Goal: Entertainment & Leisure: Browse casually

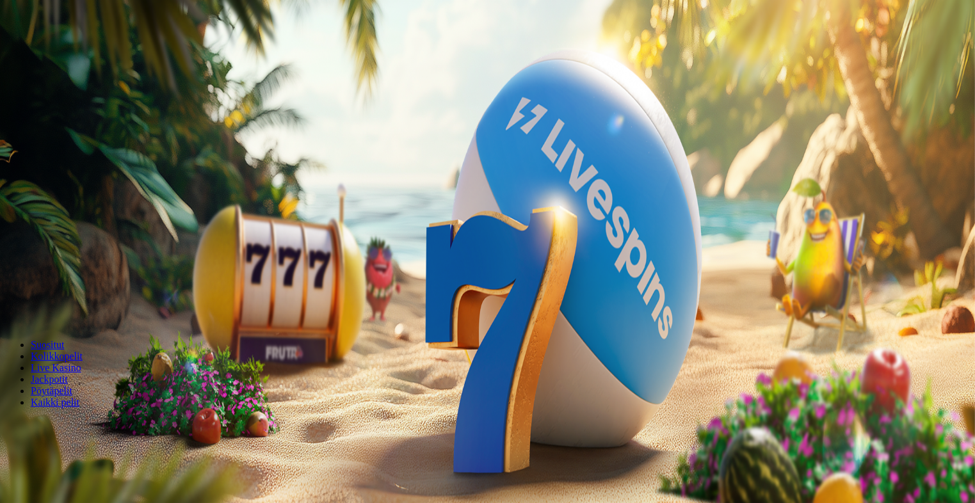
click at [10, 302] on span "minus icon" at bounding box center [10, 302] width 0 height 0
type input "***"
click at [516, 188] on form "200 Ilmaiskierrosta €50 €150 €250 *** € € Talleta ja pelaa 200 kierrätysvapaata…" at bounding box center [487, 225] width 965 height 184
click at [67, 306] on span "Talleta ja pelaa" at bounding box center [38, 311] width 57 height 10
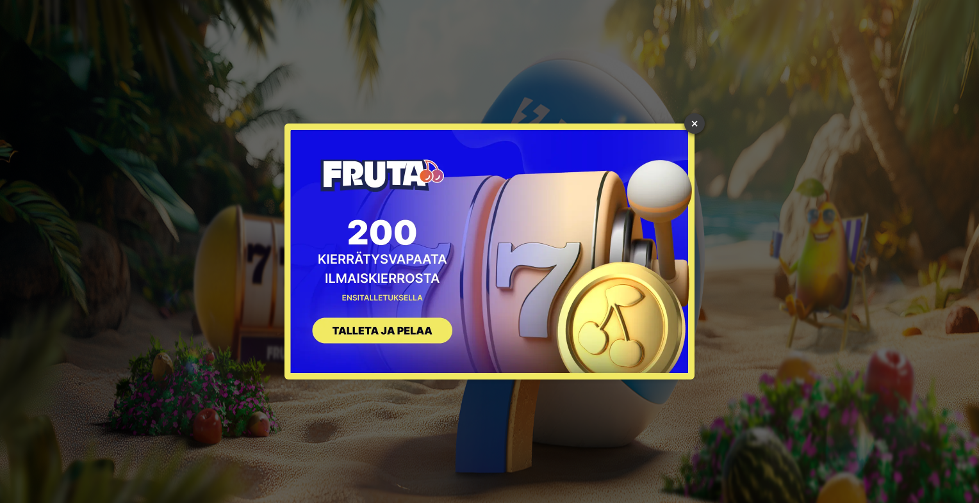
click at [698, 131] on link "×" at bounding box center [694, 123] width 20 height 20
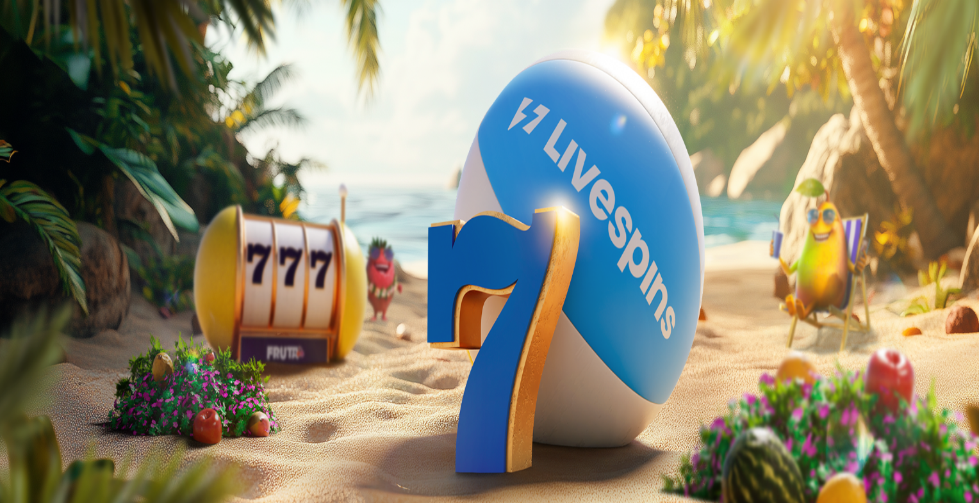
click at [96, 293] on input "***" at bounding box center [50, 299] width 91 height 13
type input "***"
click at [92, 318] on button "TALLETA JA PELAA" at bounding box center [48, 324] width 87 height 13
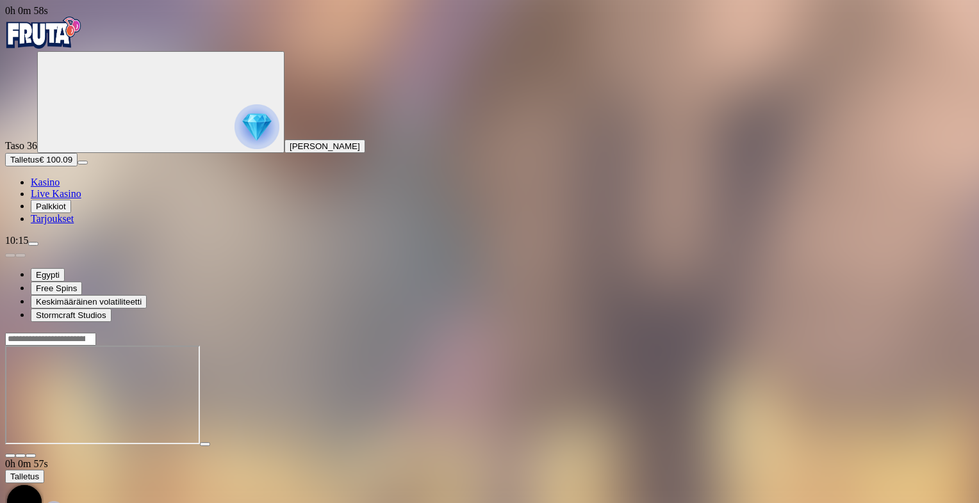
click at [10, 456] on span "close icon" at bounding box center [10, 456] width 0 height 0
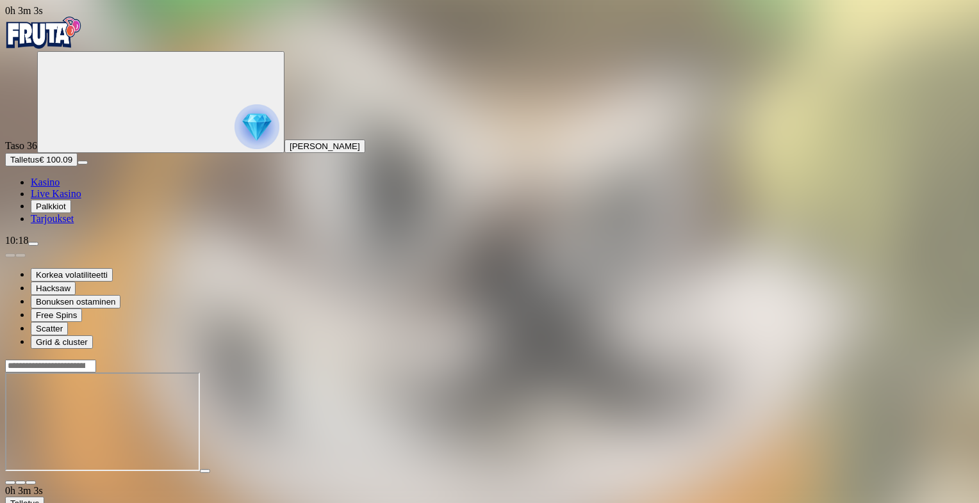
click at [10, 483] on span "close icon" at bounding box center [10, 483] width 0 height 0
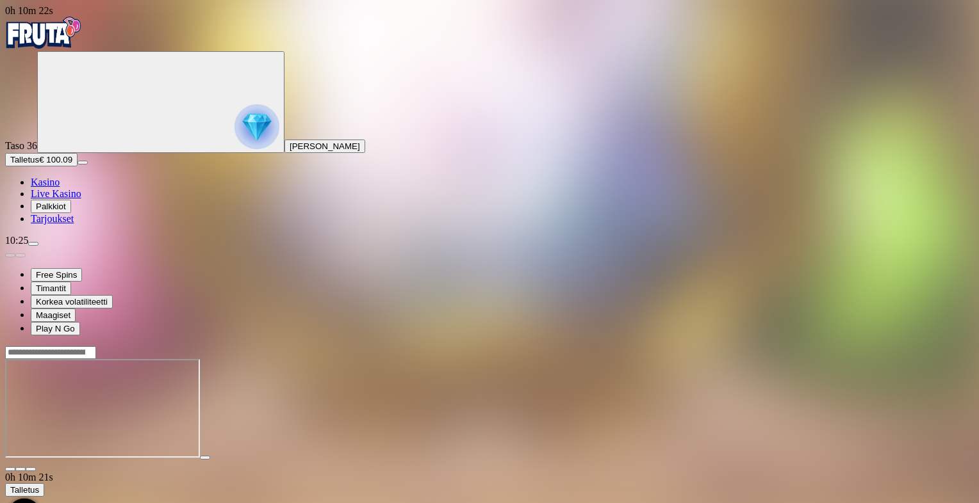
click at [10, 469] on span "close icon" at bounding box center [10, 469] width 0 height 0
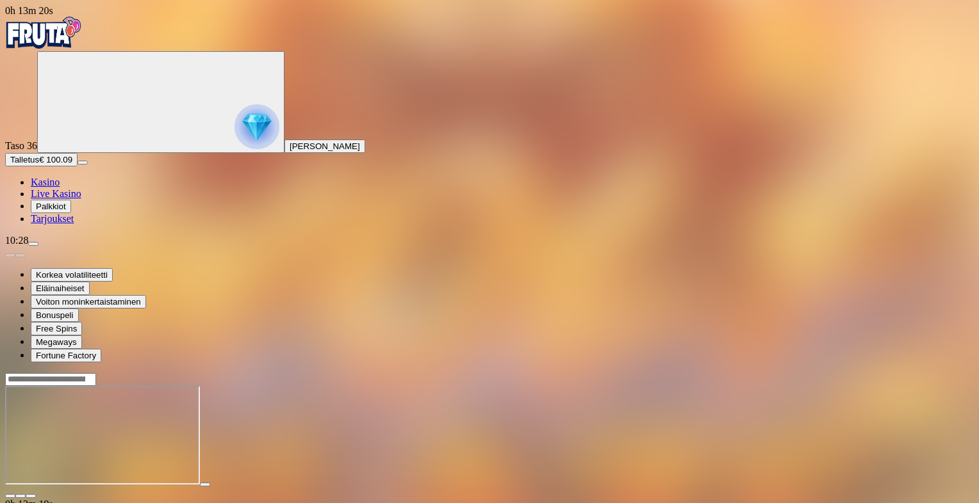
click at [10, 496] on span "close icon" at bounding box center [10, 496] width 0 height 0
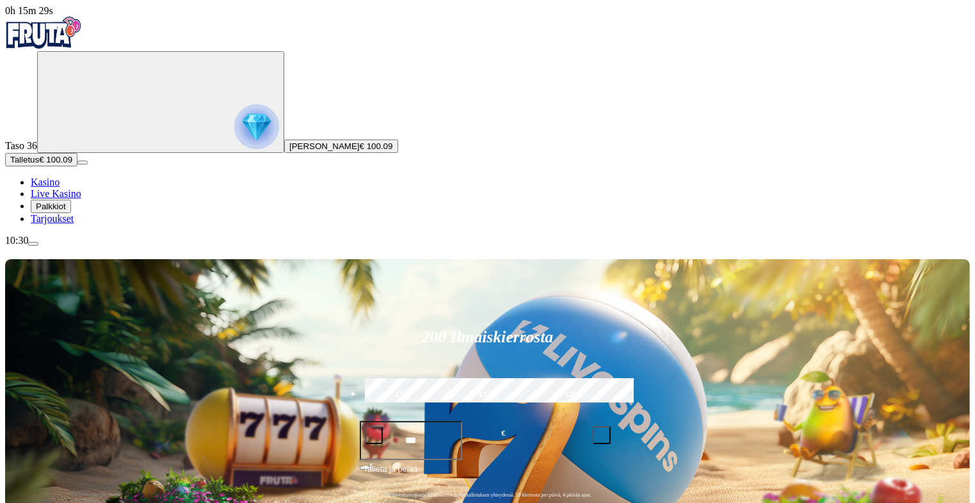
type input "*****"
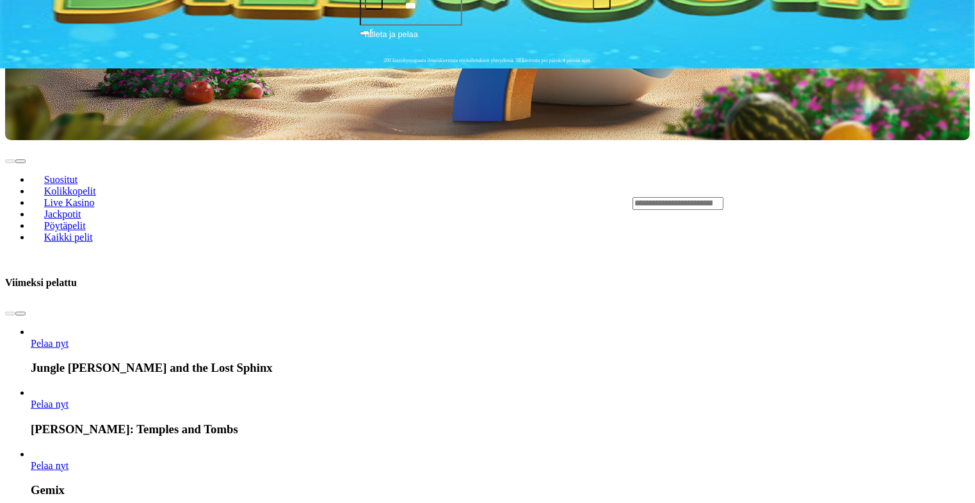
scroll to position [440, 0]
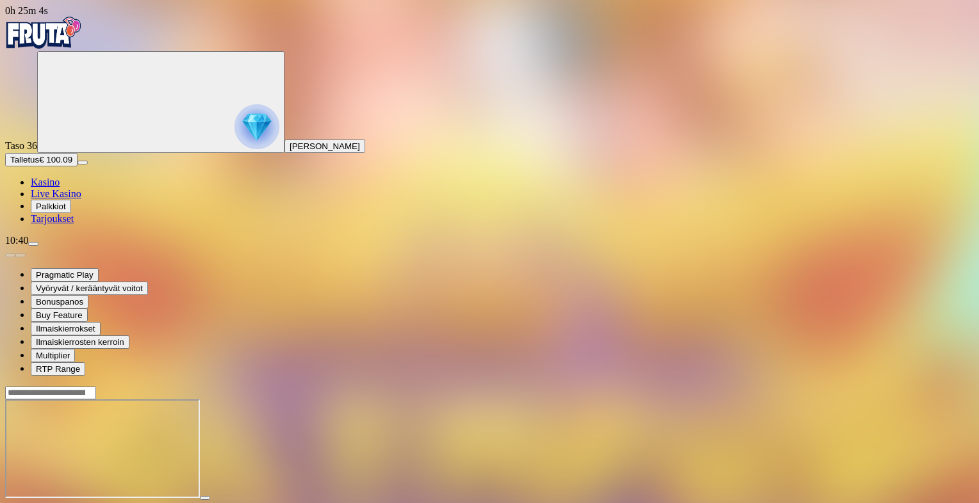
click at [10, 503] on span "close icon" at bounding box center [10, 510] width 0 height 0
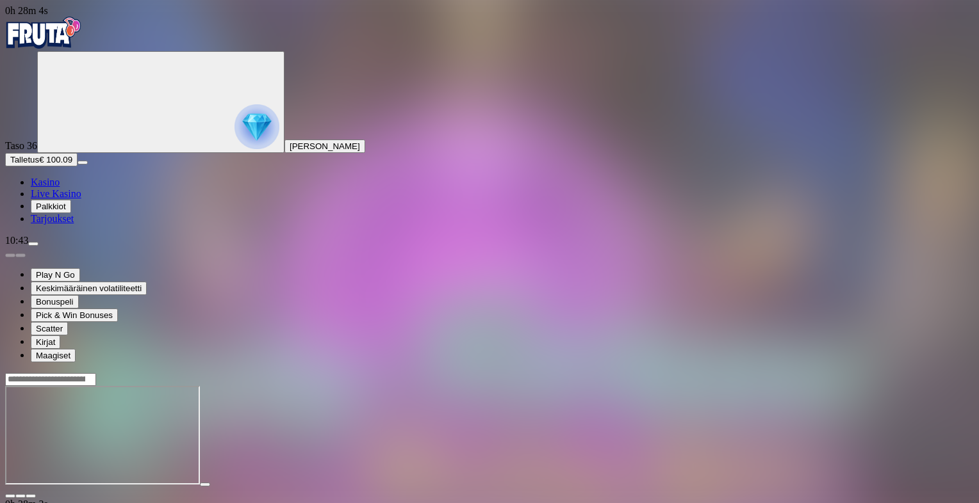
click at [10, 496] on span "close icon" at bounding box center [10, 496] width 0 height 0
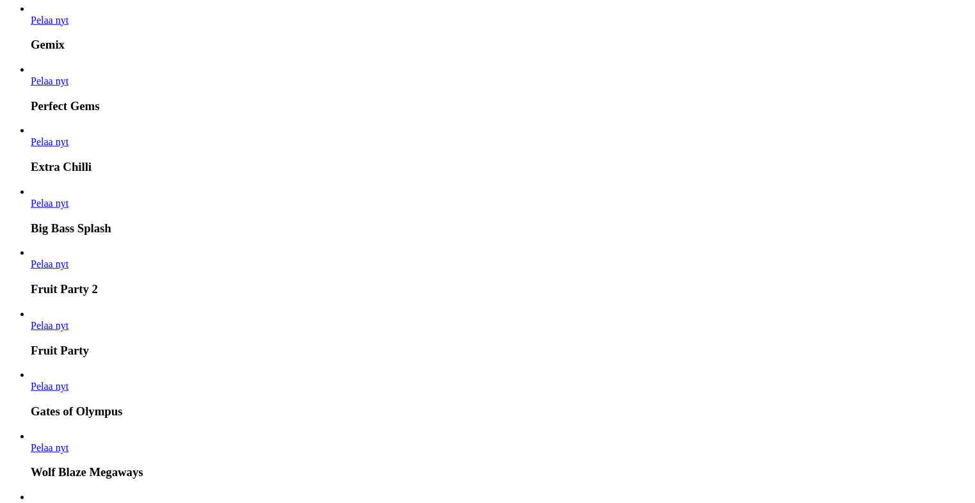
scroll to position [1320, 0]
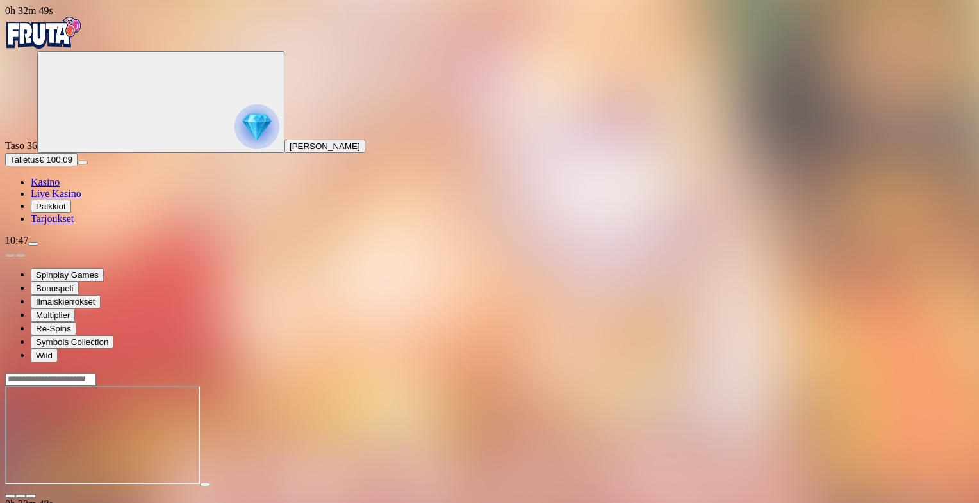
click at [10, 496] on span "close icon" at bounding box center [10, 496] width 0 height 0
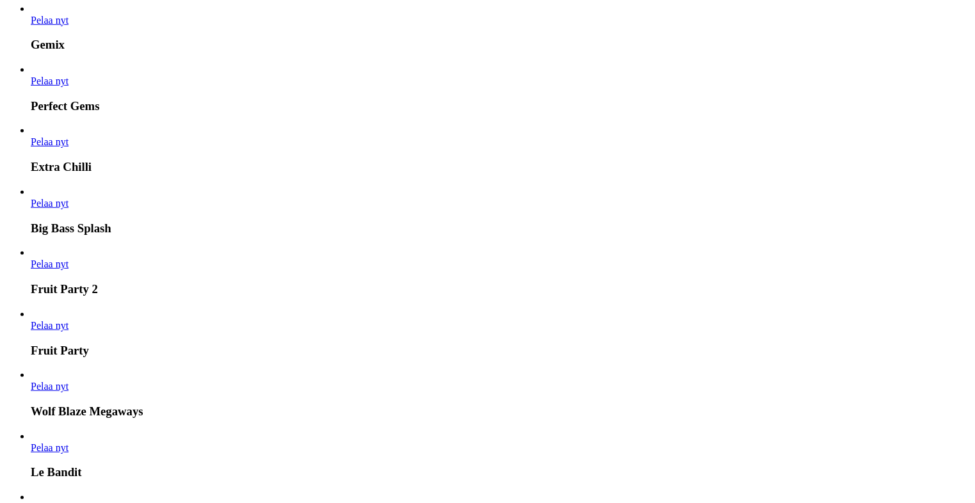
scroll to position [1320, 0]
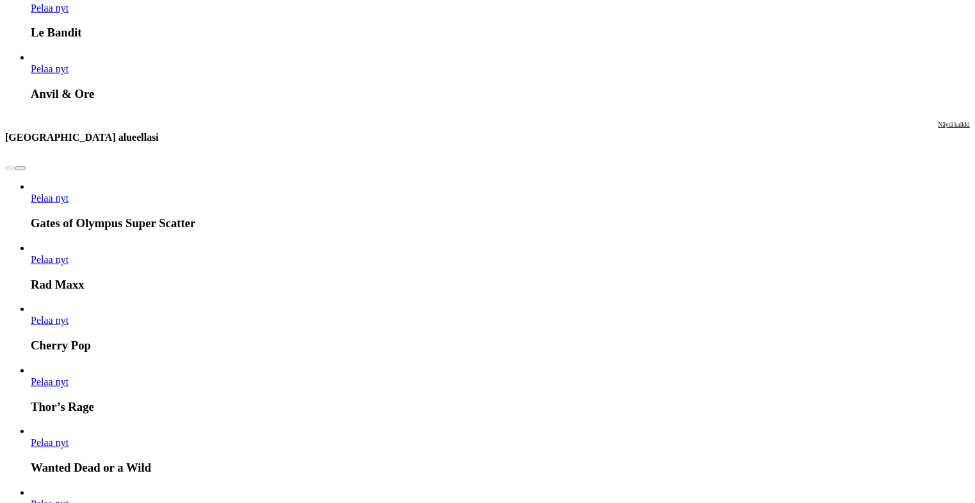
scroll to position [1760, 0]
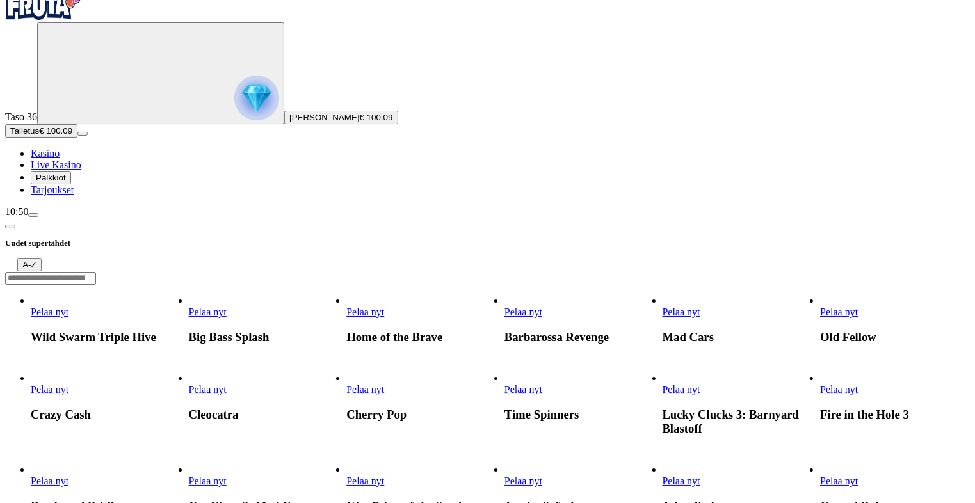
scroll to position [440, 0]
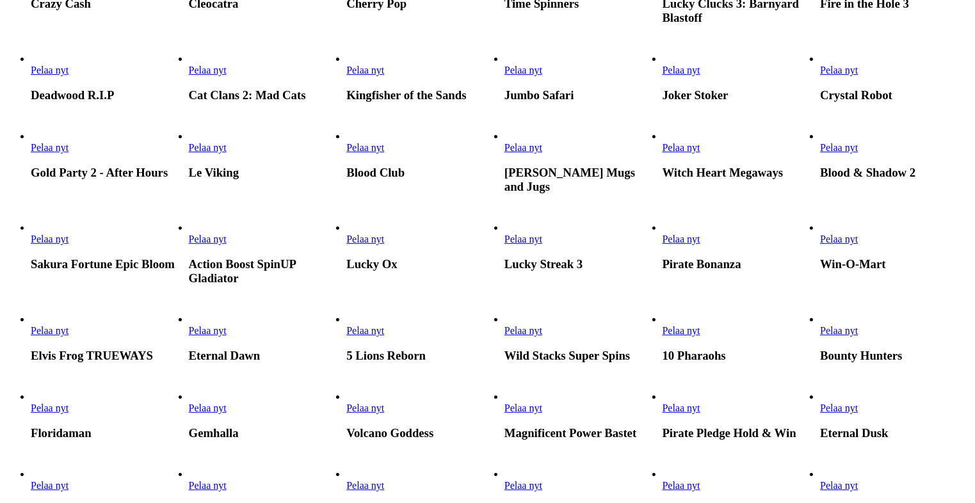
click at [227, 153] on span "Pelaa nyt" at bounding box center [208, 147] width 38 height 11
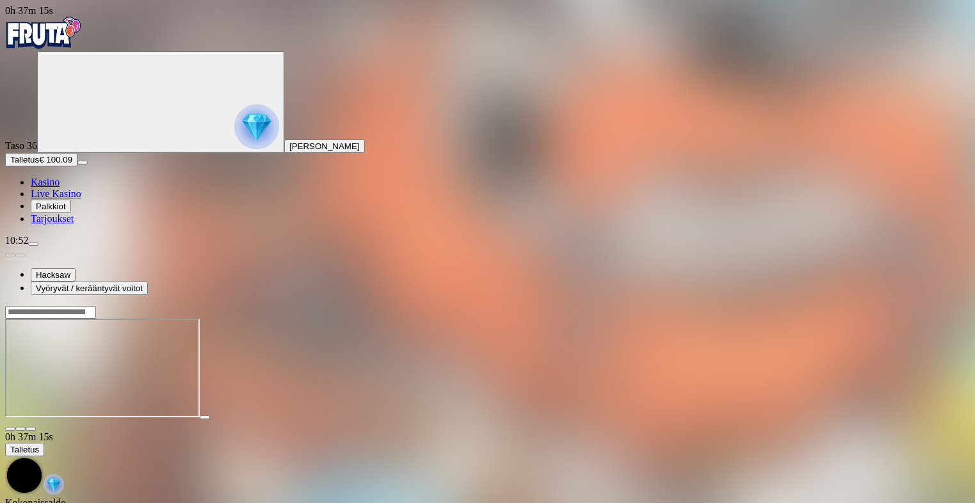
click at [10, 429] on span "close icon" at bounding box center [10, 429] width 0 height 0
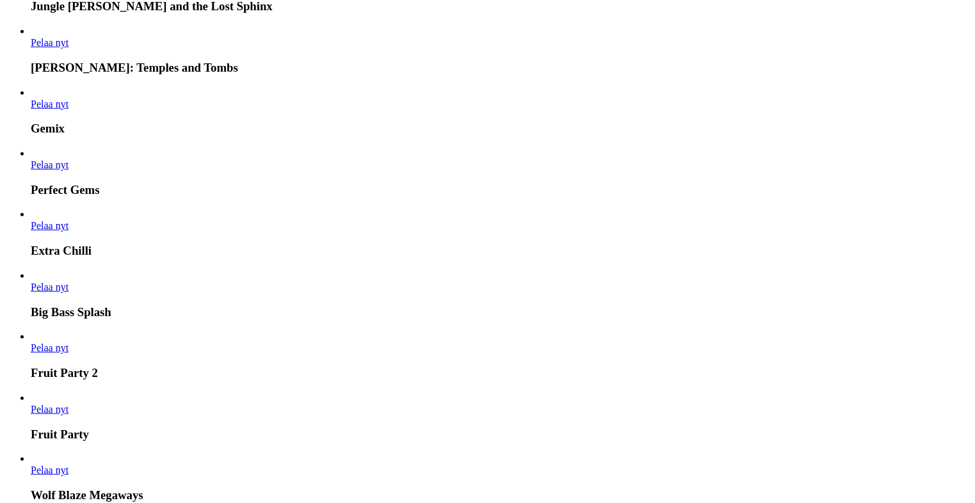
scroll to position [1320, 0]
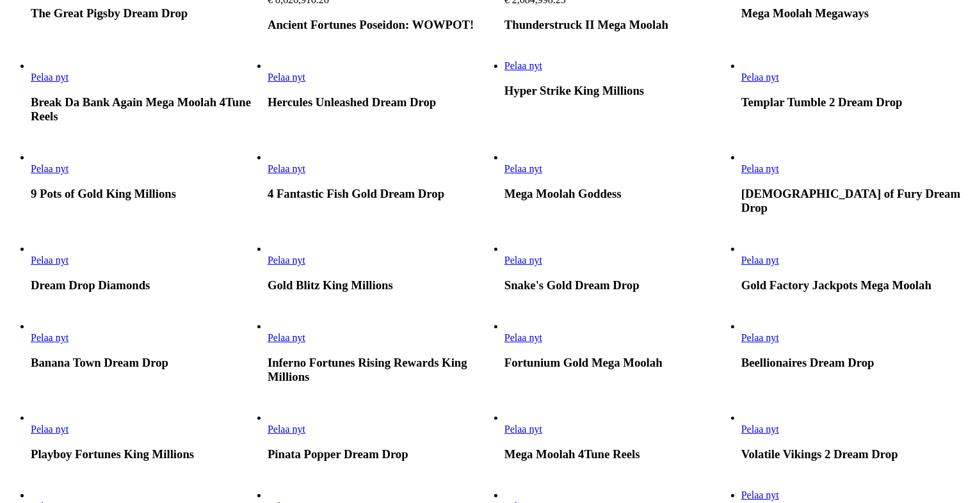
scroll to position [1320, 0]
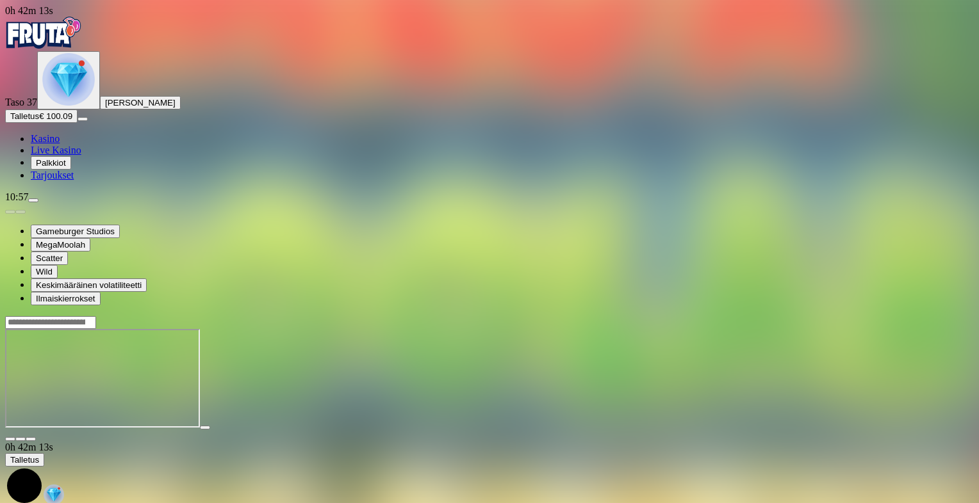
click at [10, 439] on span "close icon" at bounding box center [10, 439] width 0 height 0
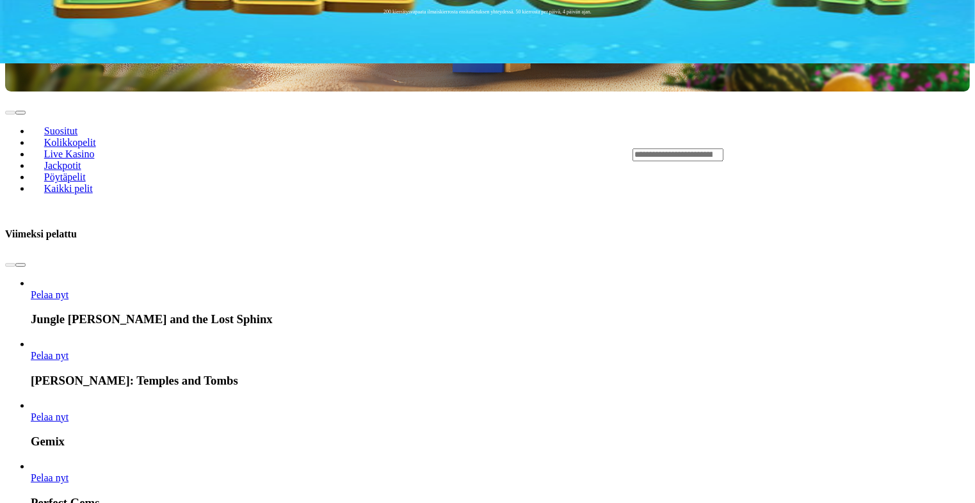
scroll to position [881, 0]
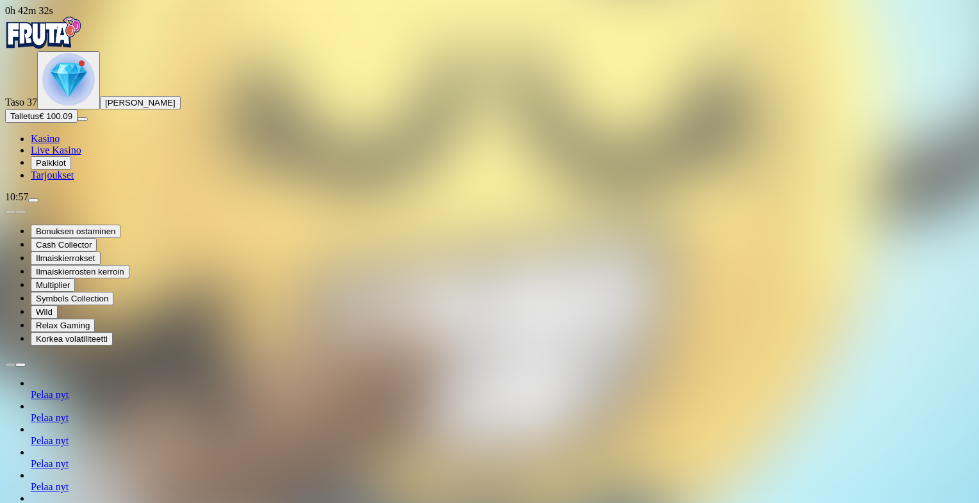
click at [69, 503] on link "Pelaa nyt" at bounding box center [50, 510] width 38 height 11
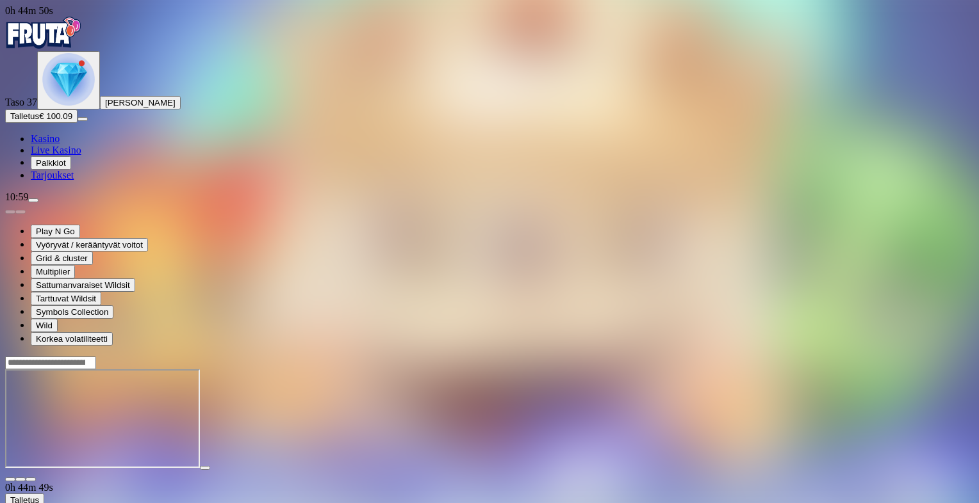
click at [10, 480] on span "close icon" at bounding box center [10, 480] width 0 height 0
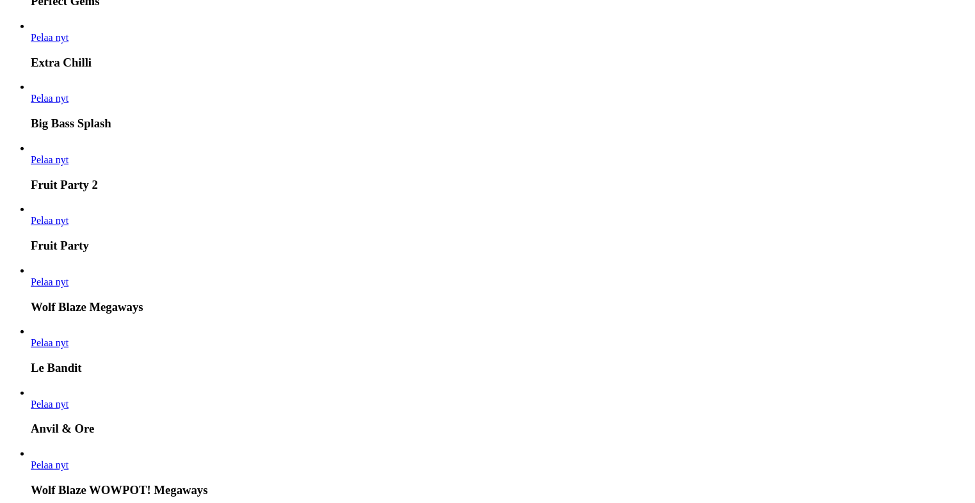
scroll to position [1320, 0]
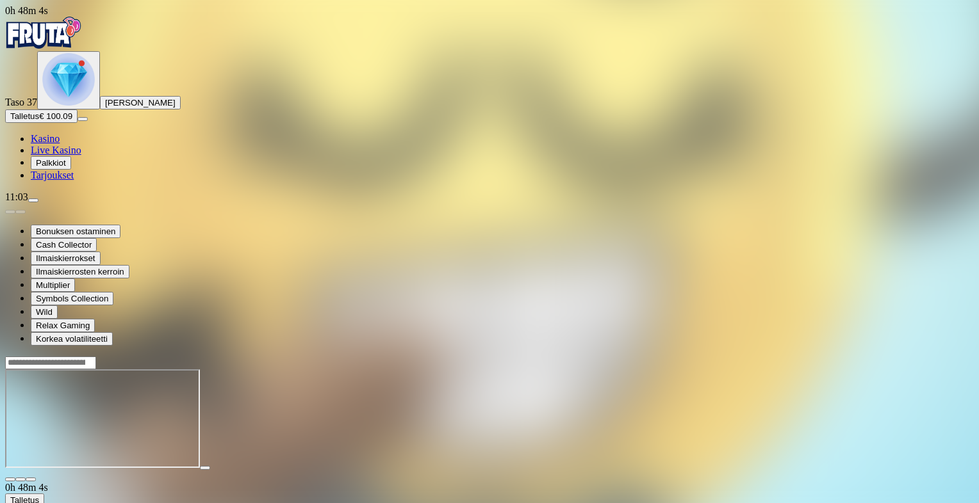
click at [10, 480] on span "close icon" at bounding box center [10, 480] width 0 height 0
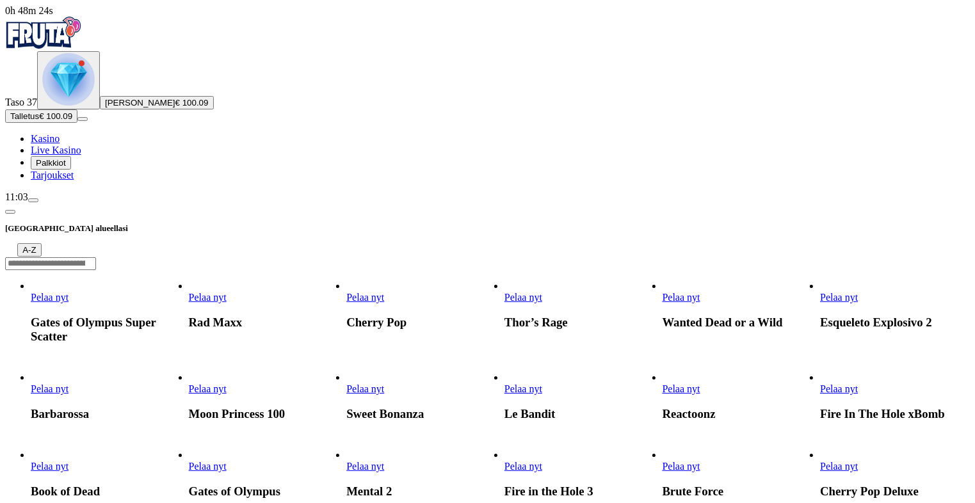
scroll to position [441, 0]
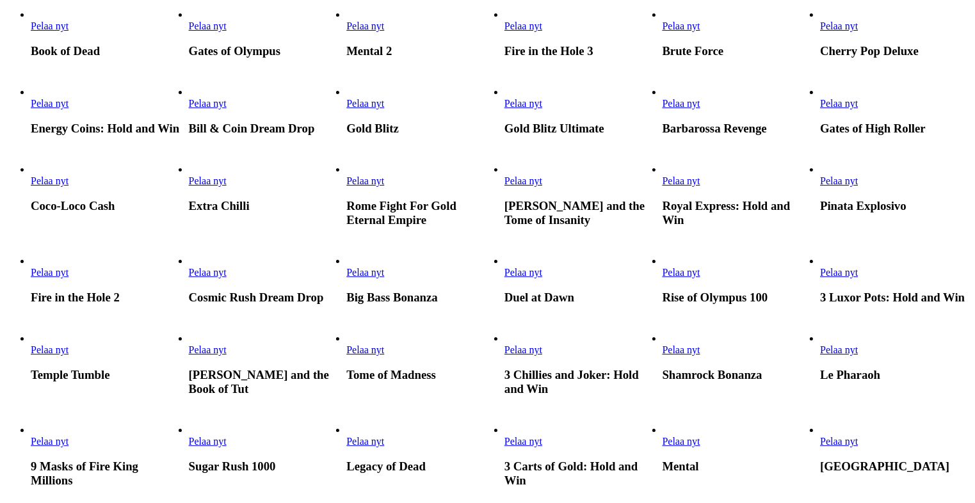
click at [227, 186] on span "Pelaa nyt" at bounding box center [208, 180] width 38 height 11
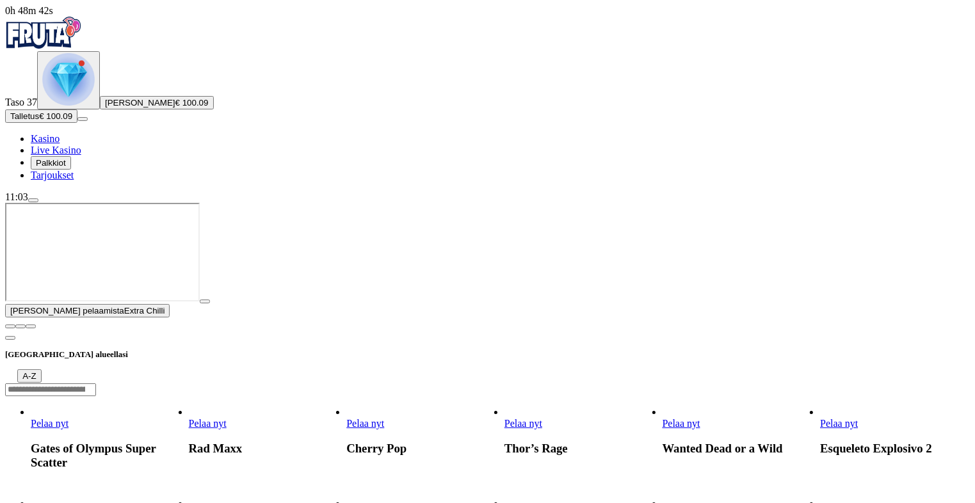
click at [205, 302] on span "play icon" at bounding box center [205, 302] width 0 height 0
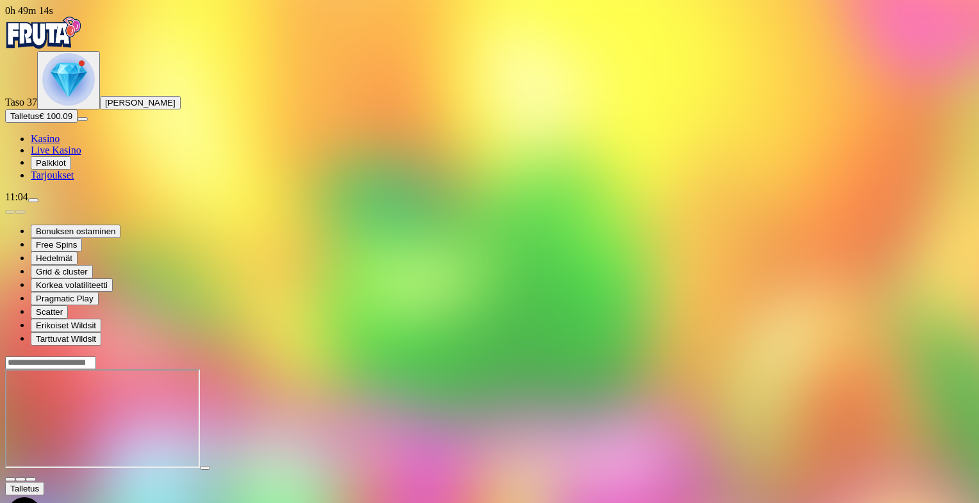
click at [849, 444] on div at bounding box center [489, 419] width 968 height 101
click at [10, 480] on span "close icon" at bounding box center [10, 480] width 0 height 0
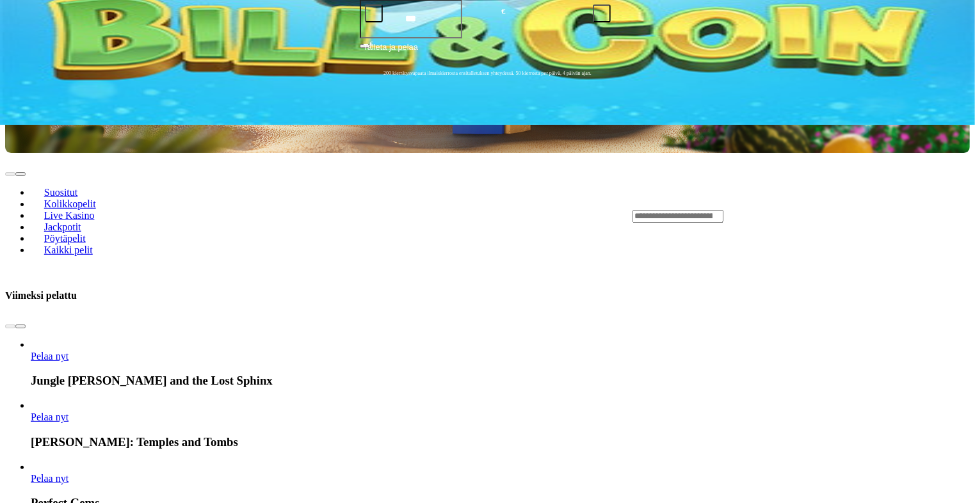
scroll to position [440, 0]
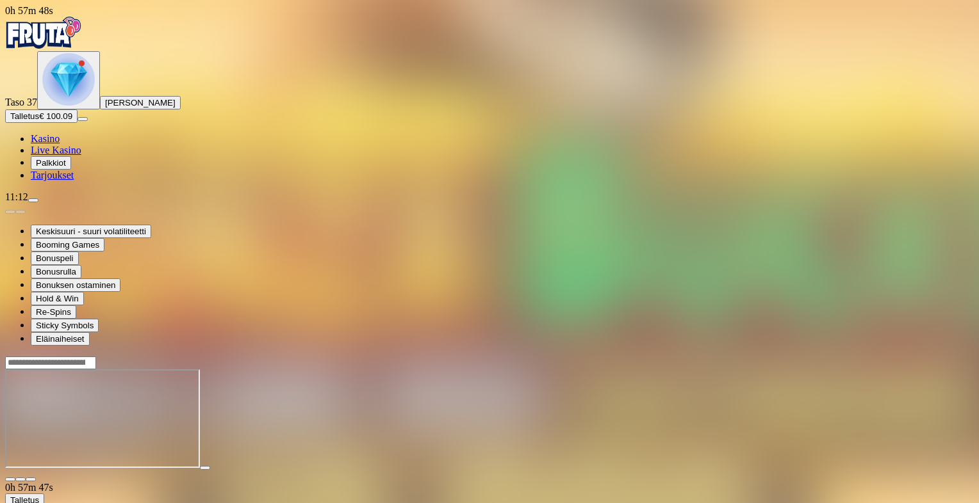
click at [10, 480] on span "close icon" at bounding box center [10, 480] width 0 height 0
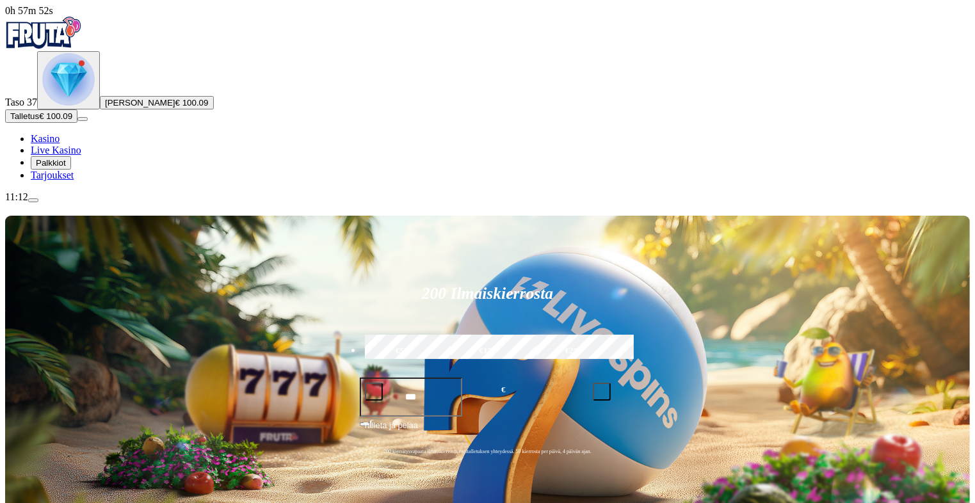
type input "***"
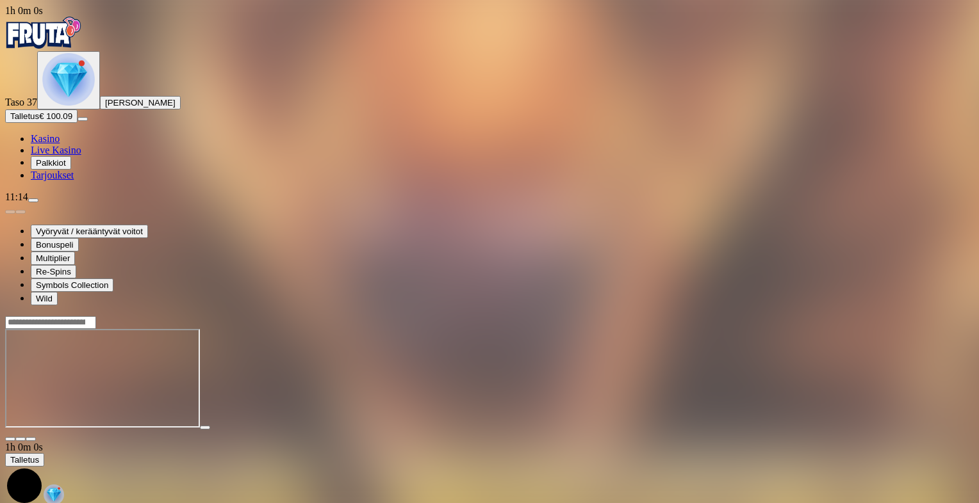
click at [10, 439] on span "close icon" at bounding box center [10, 439] width 0 height 0
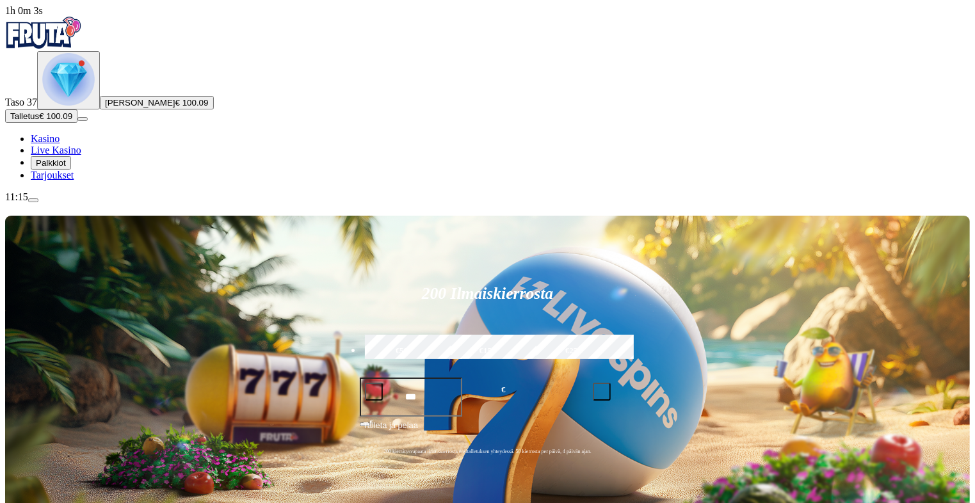
scroll to position [440, 0]
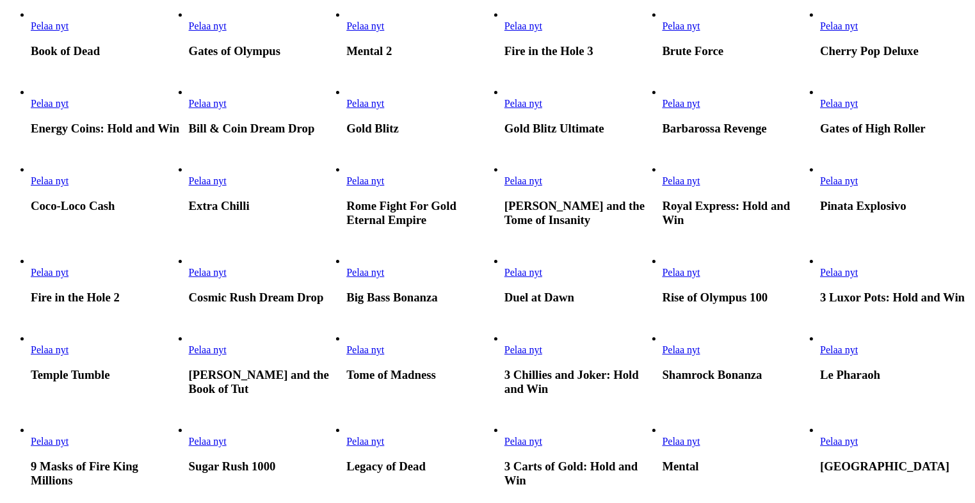
scroll to position [881, 0]
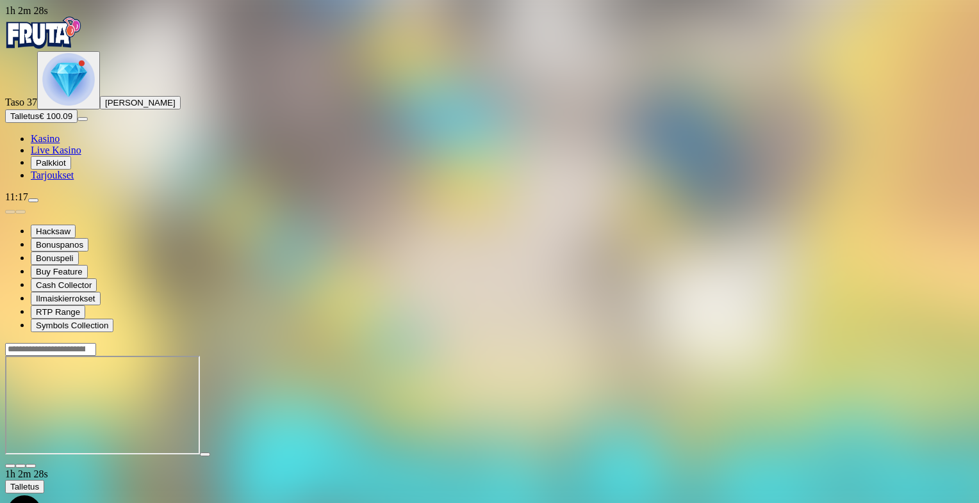
click at [10, 466] on span "close icon" at bounding box center [10, 466] width 0 height 0
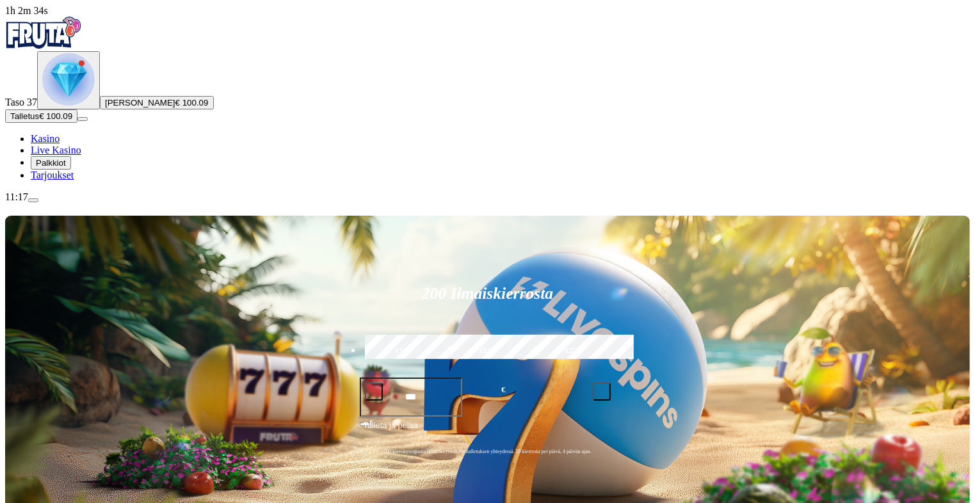
type input "****"
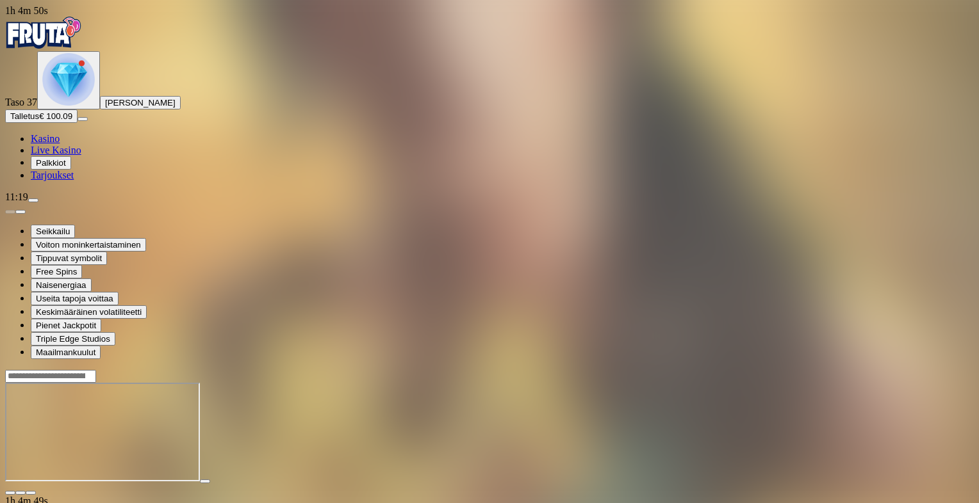
click at [10, 493] on span "close icon" at bounding box center [10, 493] width 0 height 0
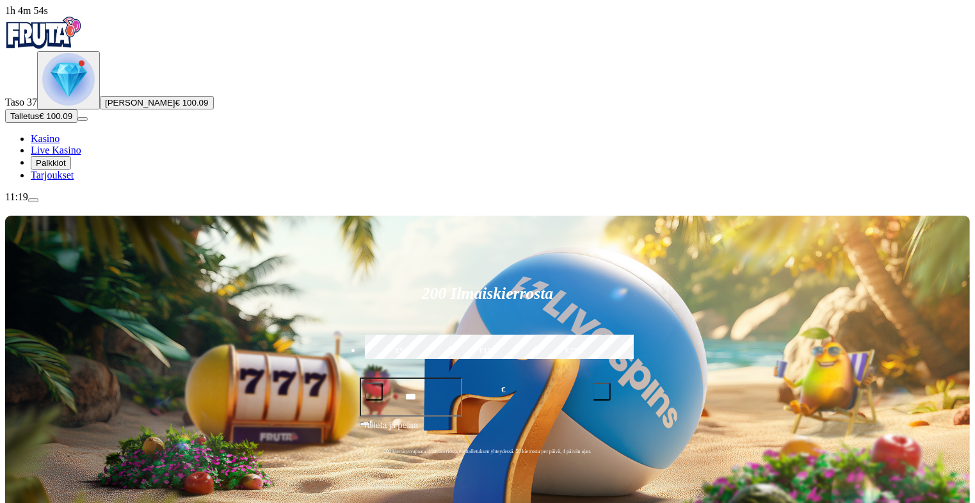
type input "*********"
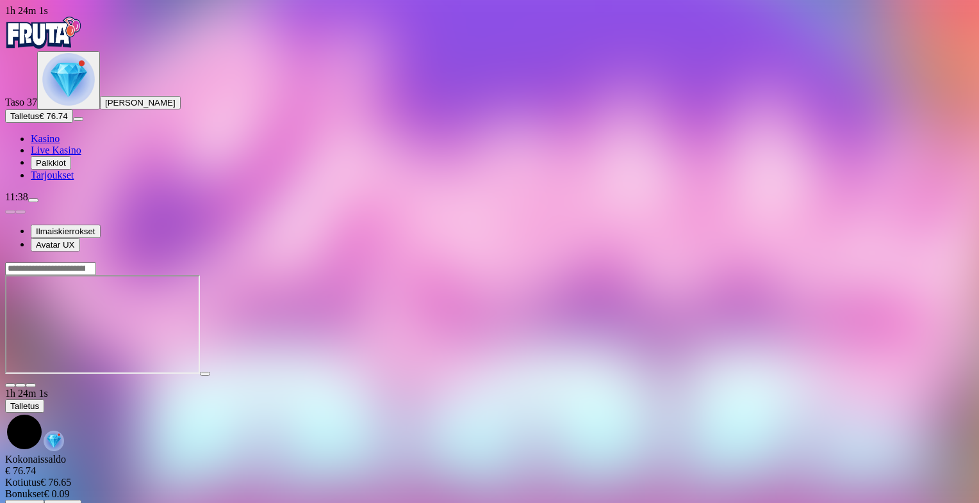
click at [10, 386] on span "close icon" at bounding box center [10, 386] width 0 height 0
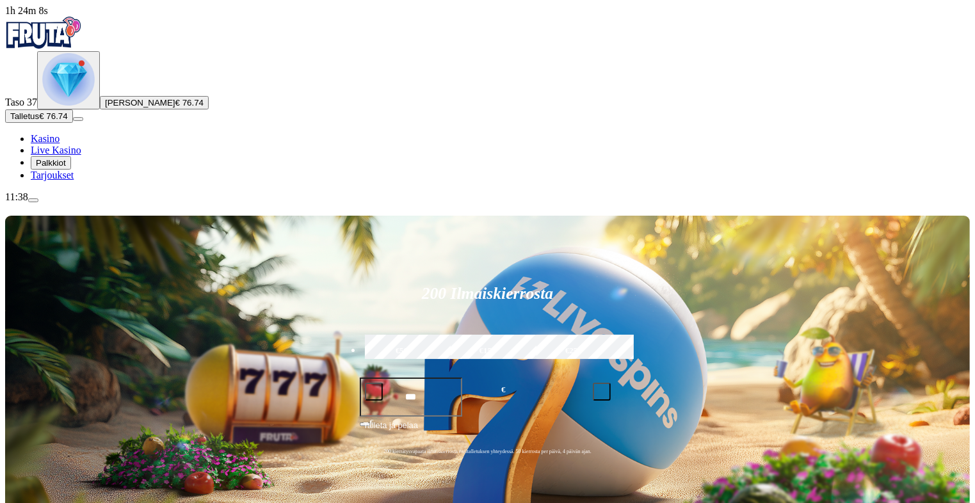
type input "**********"
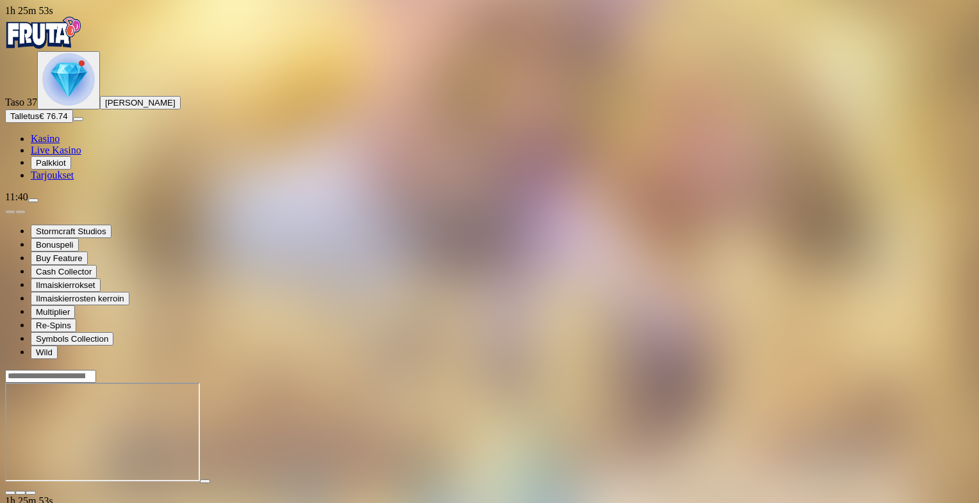
click at [10, 493] on span "close icon" at bounding box center [10, 493] width 0 height 0
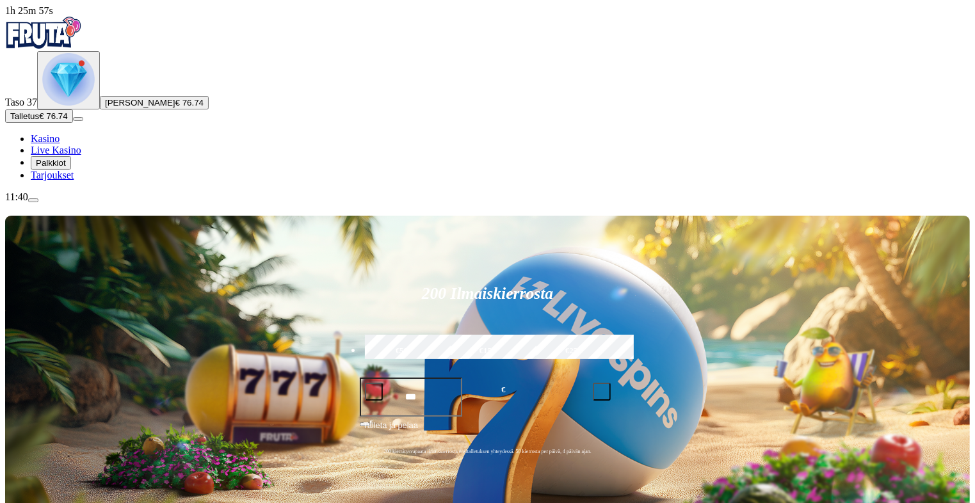
type input "**********"
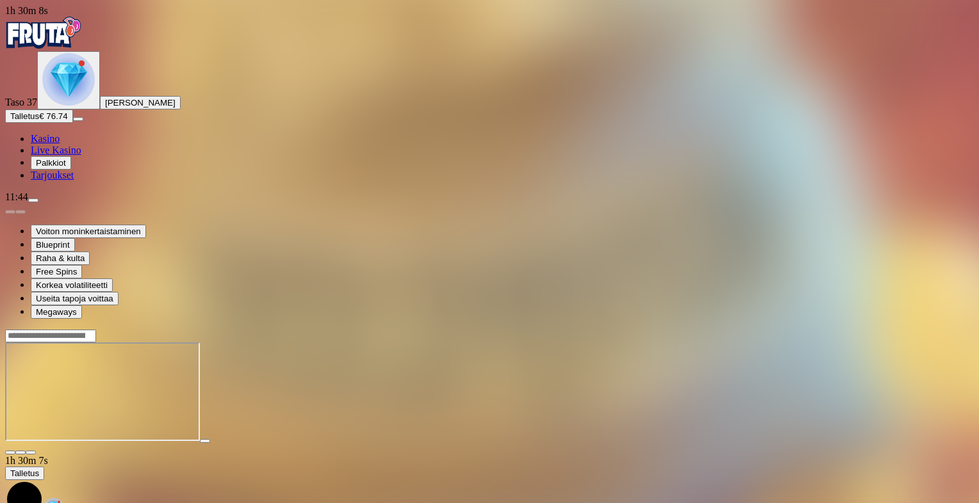
click at [10, 453] on span "close icon" at bounding box center [10, 453] width 0 height 0
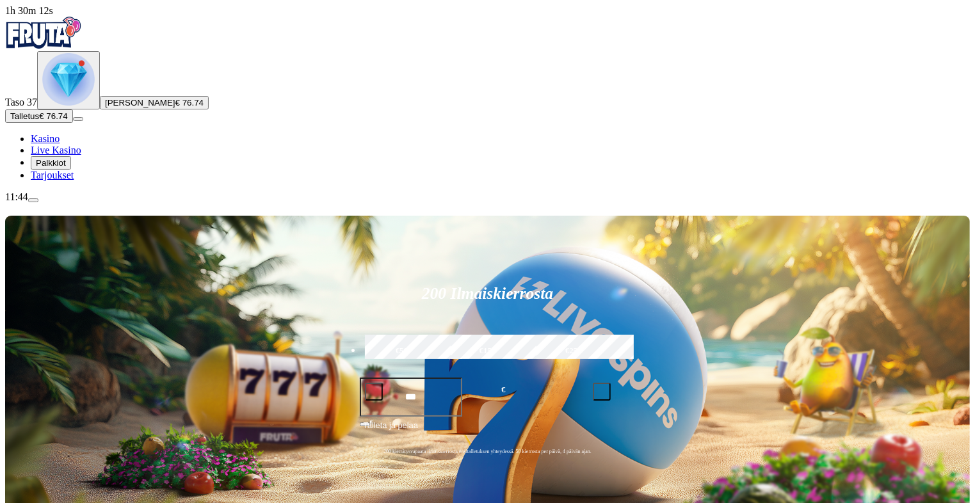
scroll to position [440, 0]
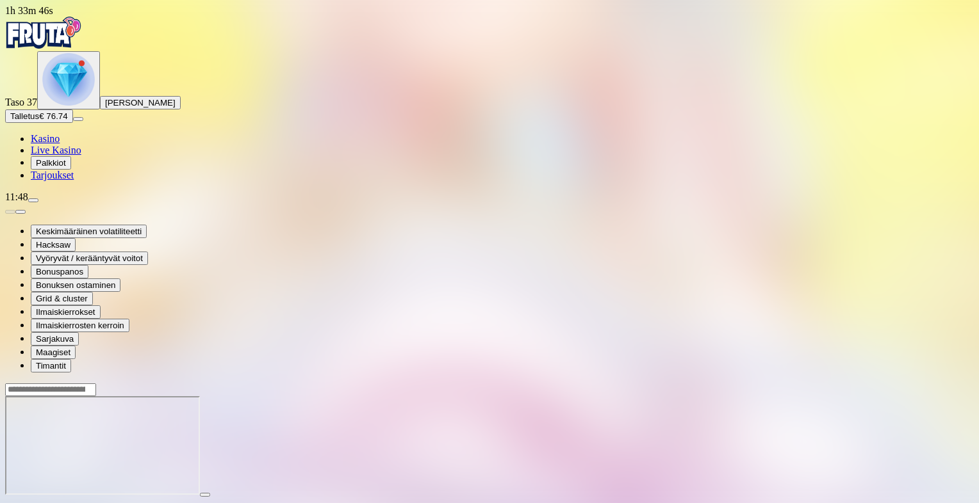
click at [10, 503] on span "close icon" at bounding box center [10, 507] width 0 height 0
click at [69, 106] on img "Primary" at bounding box center [68, 79] width 53 height 53
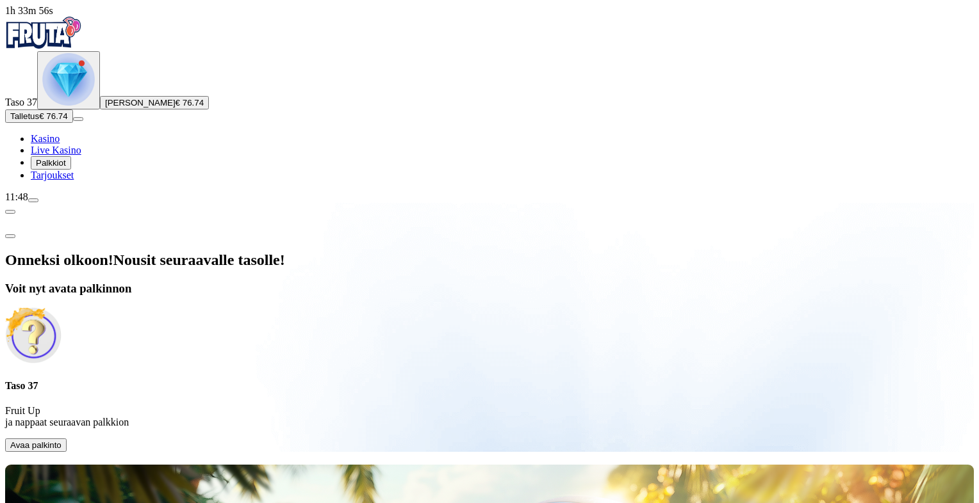
click at [61, 441] on span "Avaa palkinto" at bounding box center [35, 446] width 51 height 10
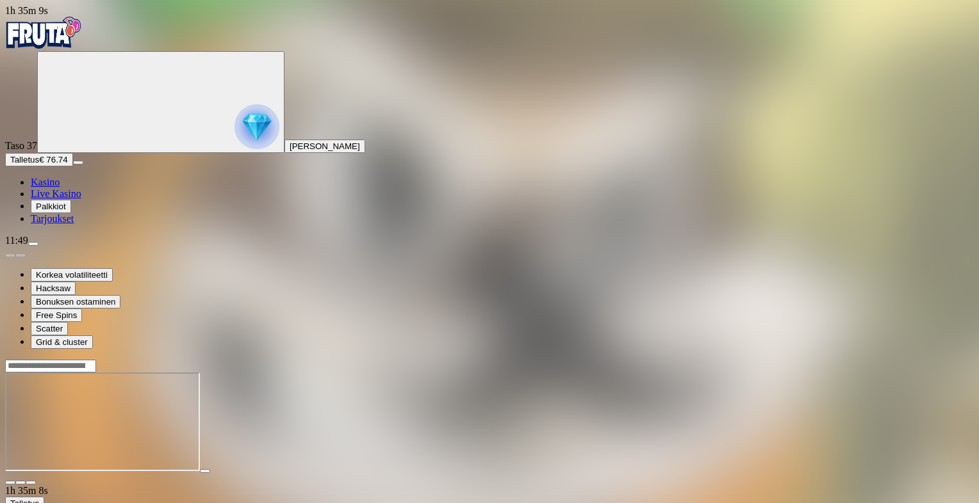
click at [33, 244] on span "menu icon" at bounding box center [33, 244] width 0 height 0
